Goal: Task Accomplishment & Management: Manage account settings

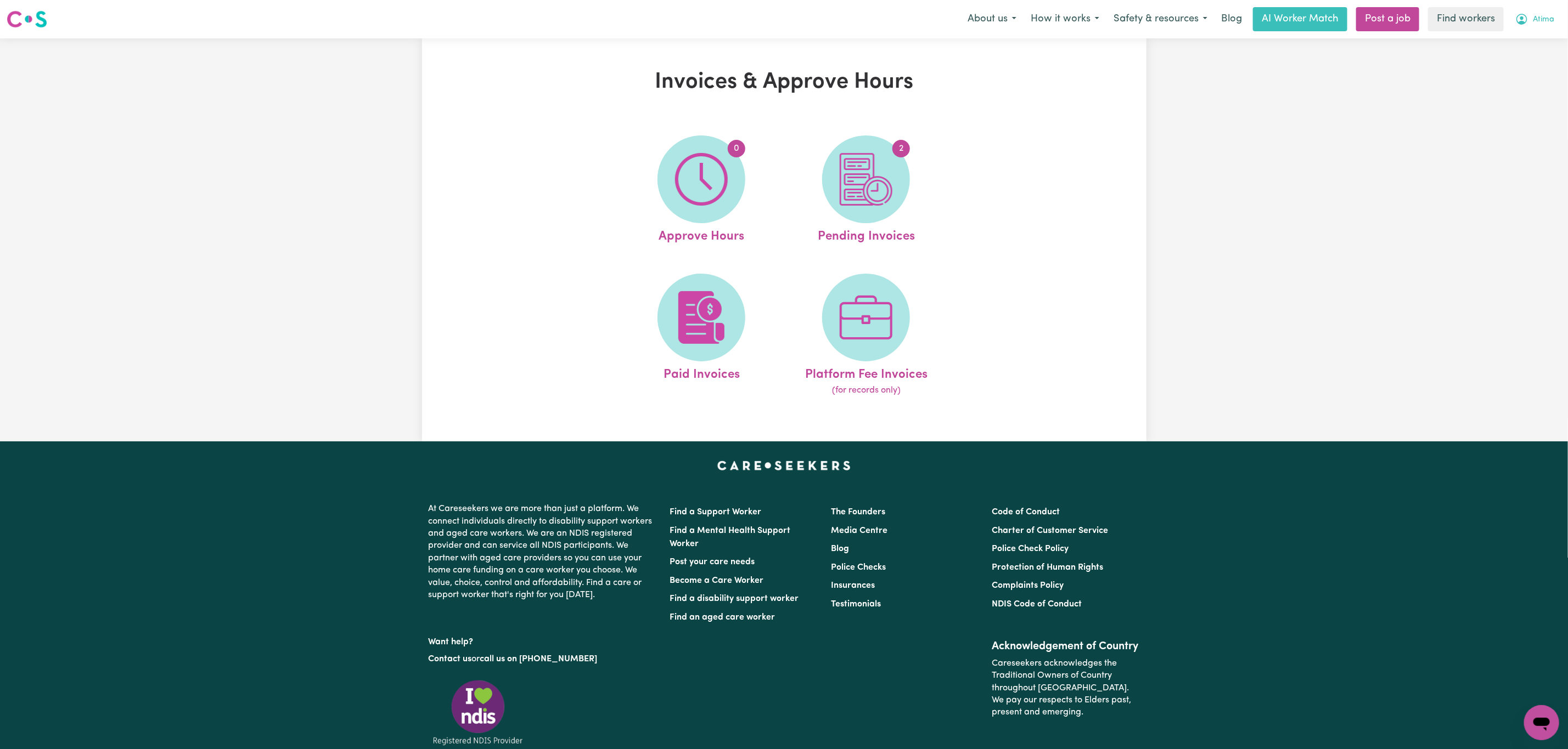
click at [1548, 19] on button "Atima" at bounding box center [1535, 19] width 53 height 23
click at [1523, 61] on link "Logout" at bounding box center [1517, 63] width 87 height 21
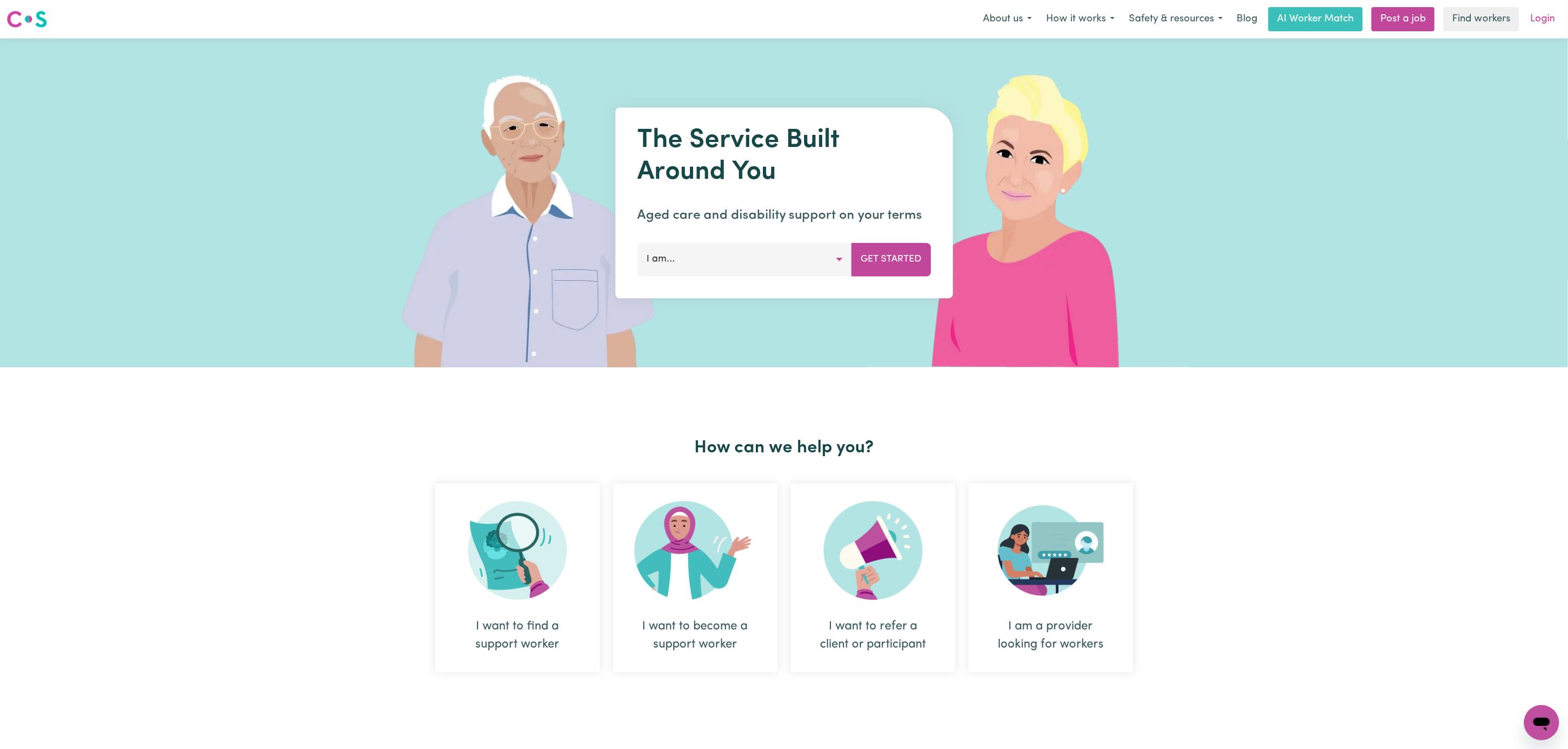
click at [1541, 23] on link "Login" at bounding box center [1542, 19] width 38 height 24
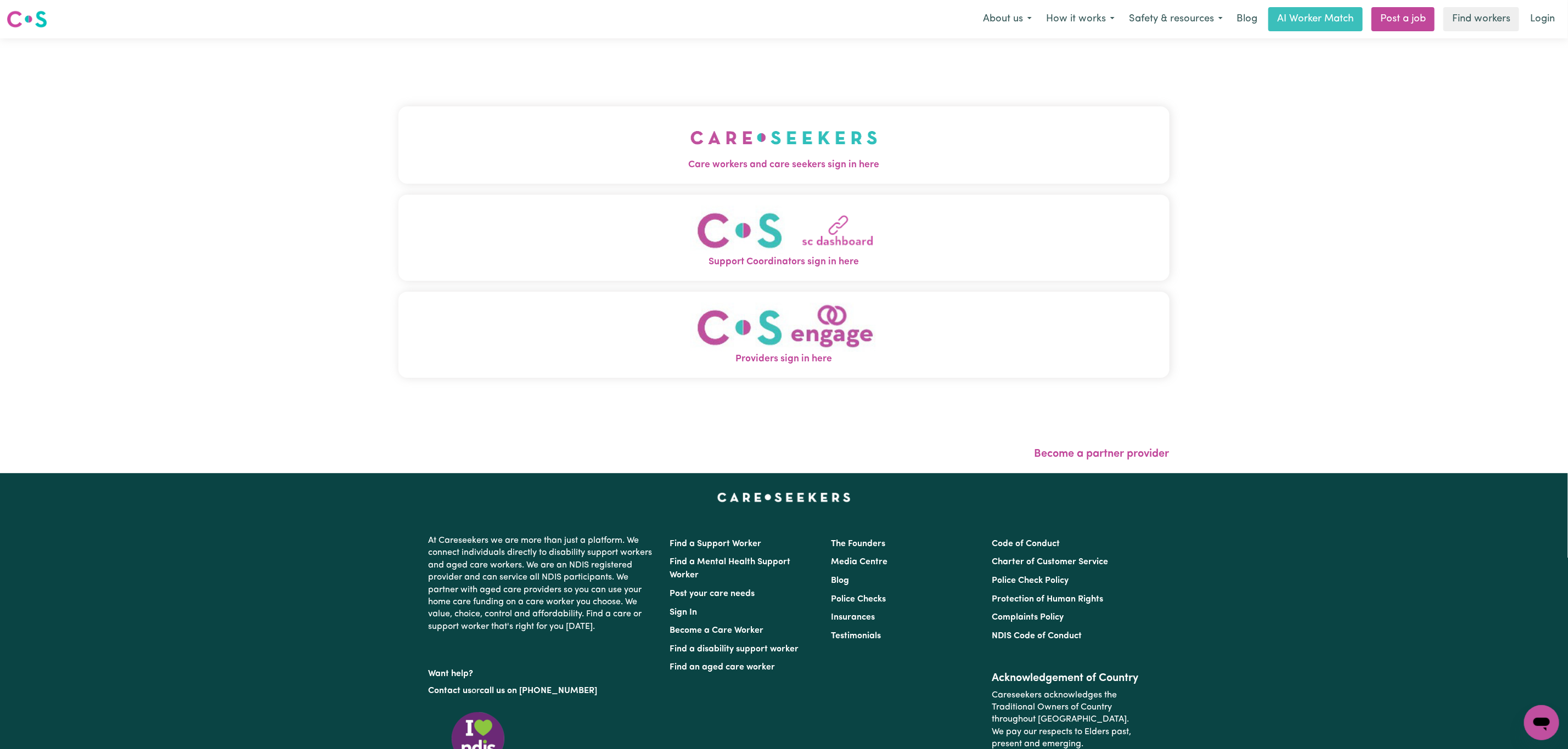
click at [1541, 23] on link "Login" at bounding box center [1542, 19] width 38 height 24
click at [621, 183] on button "Care workers and care seekers sign in here" at bounding box center [784, 144] width 771 height 76
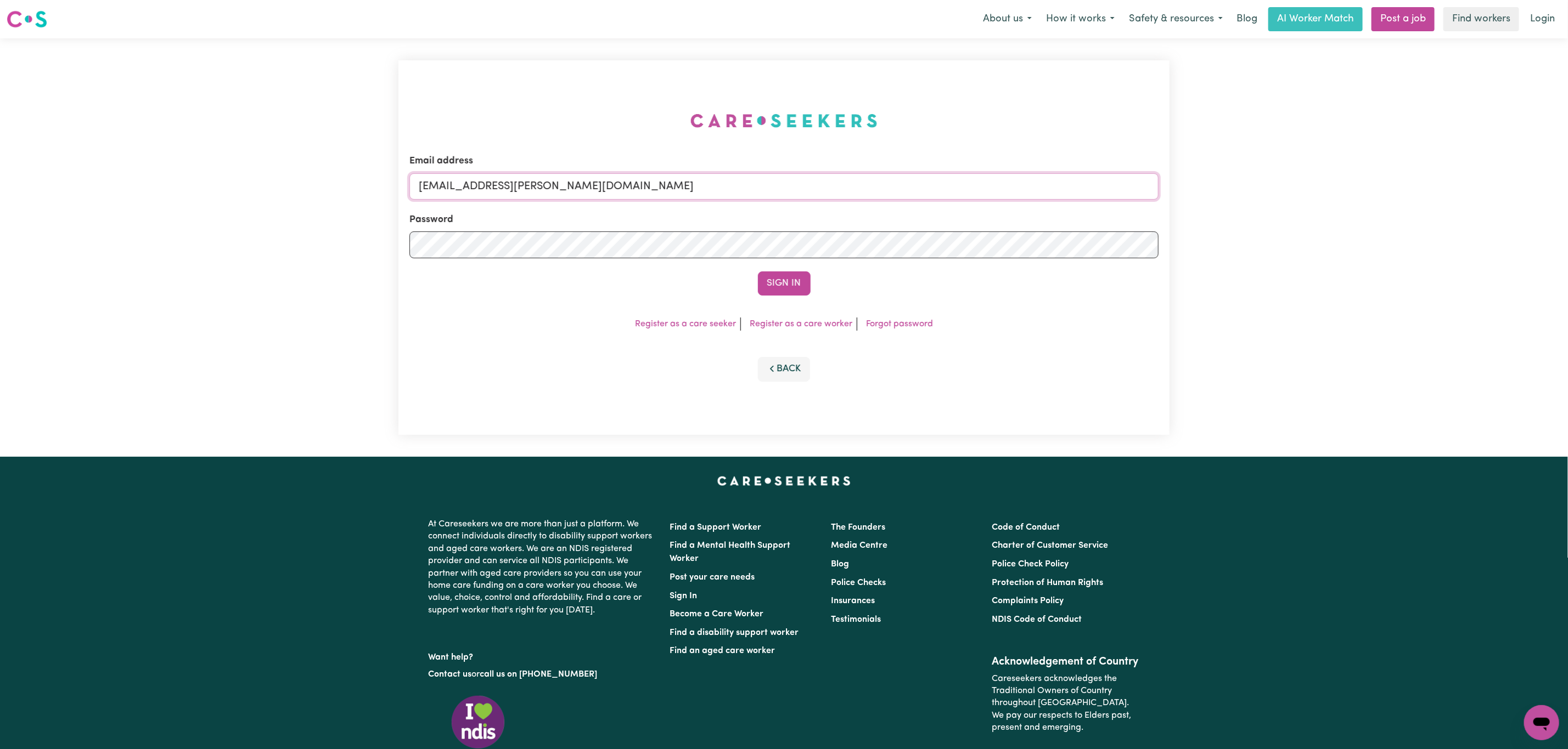
drag, startPoint x: 477, startPoint y: 191, endPoint x: 659, endPoint y: 204, distance: 182.5
click at [659, 204] on form "Email address [EMAIL_ADDRESS][PERSON_NAME][DOMAIN_NAME] Password Sign In" at bounding box center [784, 225] width 749 height 142
type input "superuser~[PERSON_NAME][EMAIL_ADDRESS][PERSON_NAME][DOMAIN_NAME]"
click at [807, 290] on button "Sign In" at bounding box center [784, 283] width 53 height 24
